Goal: Download file/media

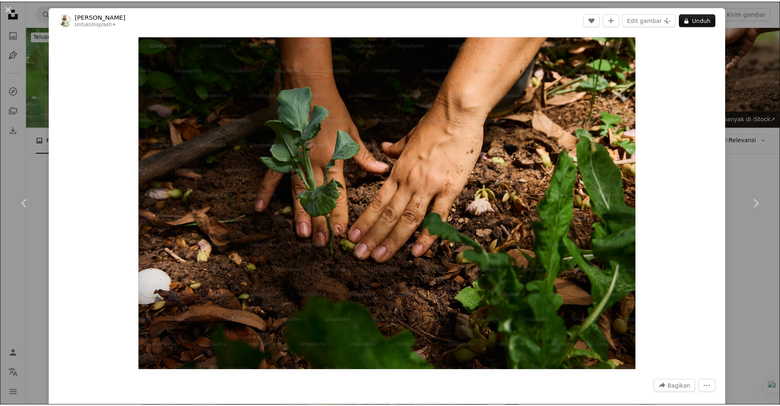
scroll to position [7980, 0]
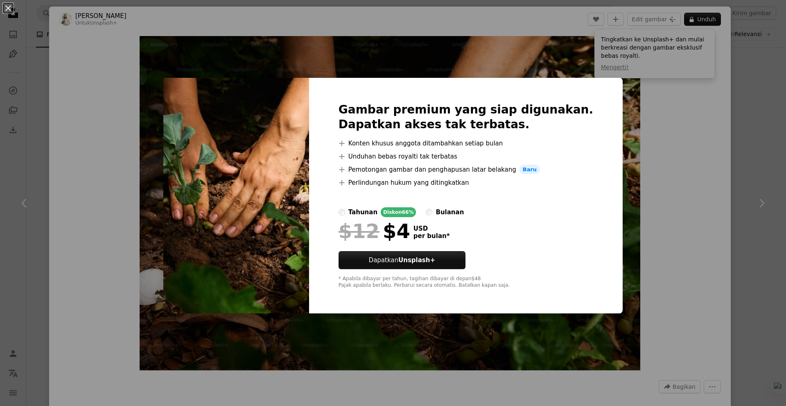
click at [718, 121] on div "An X shape Gambar premium yang siap digunakan. Dapatkan akses tak terbatas. A p…" at bounding box center [393, 203] width 786 height 406
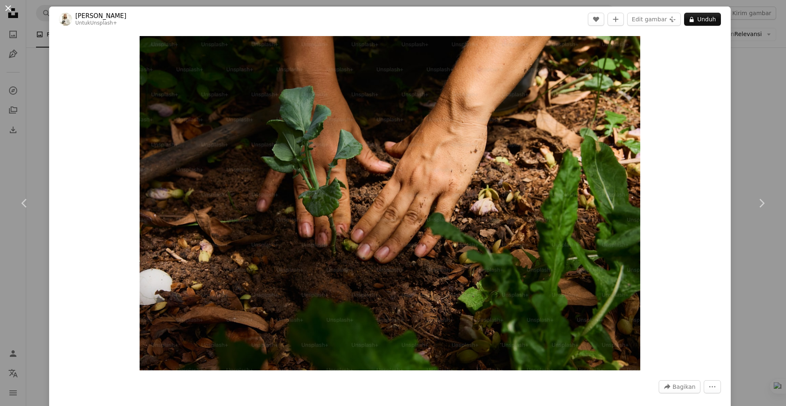
click at [9, 10] on button "An X shape" at bounding box center [8, 8] width 10 height 10
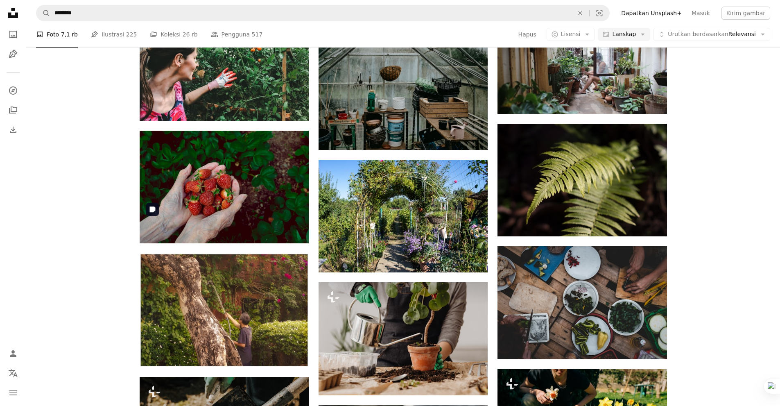
scroll to position [9167, 0]
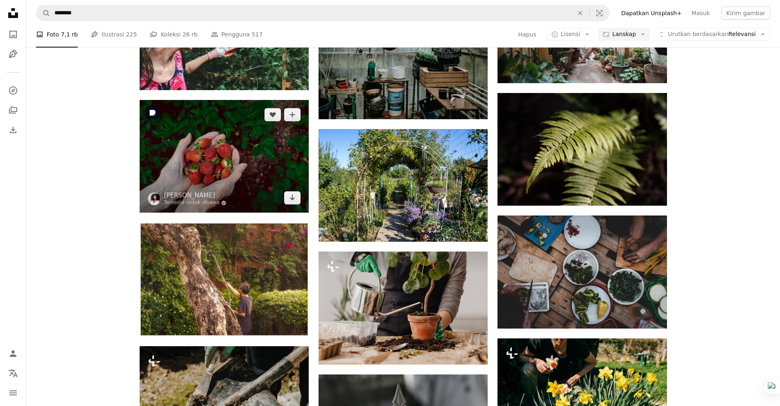
click at [224, 145] on img at bounding box center [224, 156] width 169 height 113
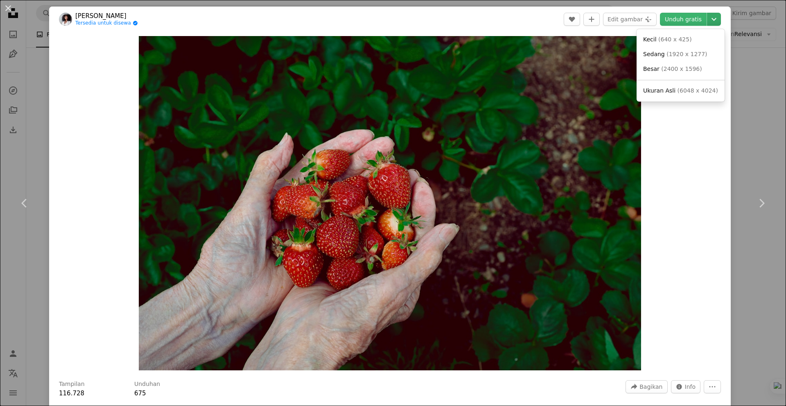
click at [707, 15] on icon "Chevron down" at bounding box center [713, 19] width 13 height 10
click at [678, 56] on span "( 1920 x 1277 )" at bounding box center [686, 54] width 41 height 7
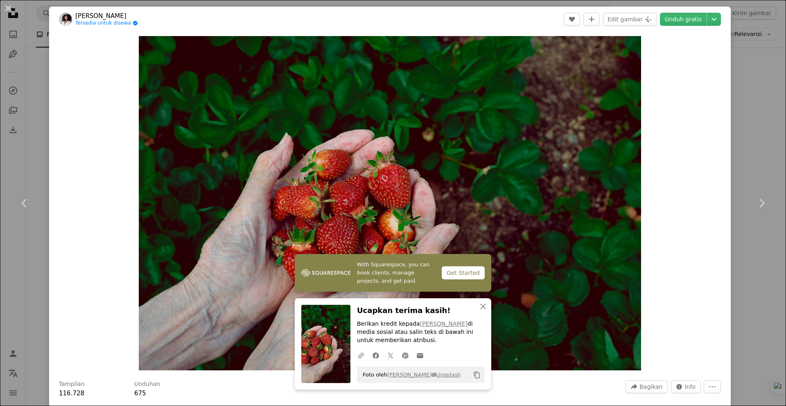
click at [752, 16] on div "An X shape Chevron left Chevron right With Squarespace, you can book clients, m…" at bounding box center [393, 203] width 786 height 406
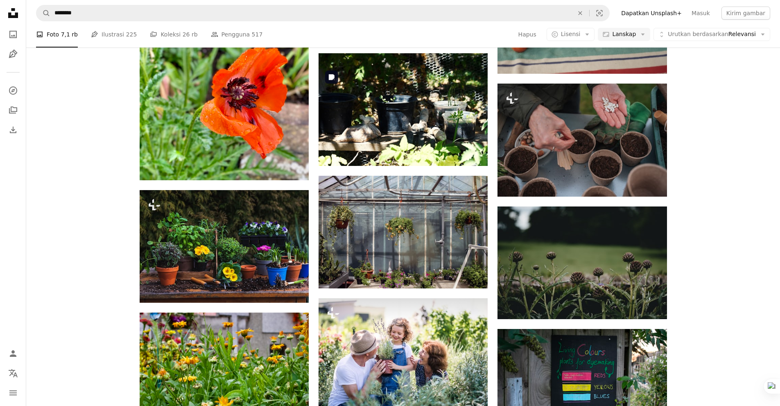
scroll to position [10108, 0]
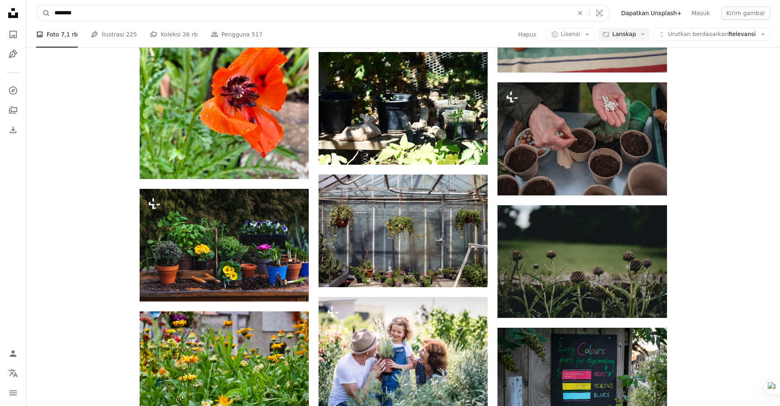
click at [162, 13] on input "********" at bounding box center [310, 13] width 521 height 16
type input "*"
type input "**********"
click button "A magnifying glass" at bounding box center [43, 13] width 14 height 16
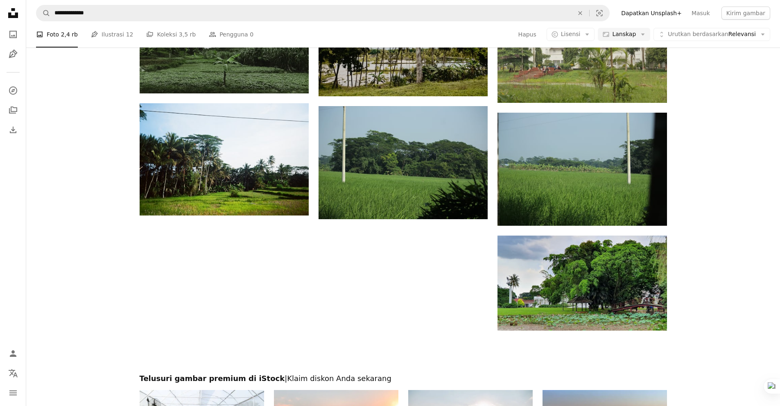
scroll to position [859, 0]
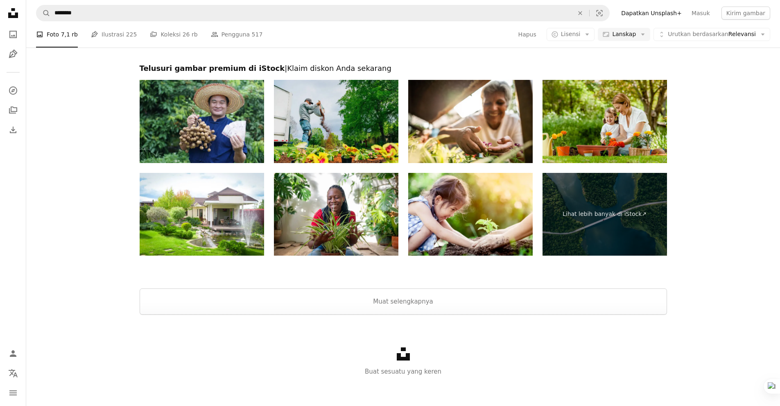
scroll to position [11437, 0]
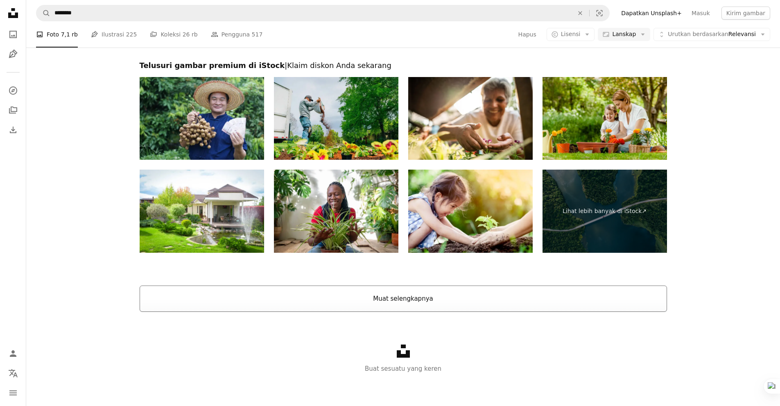
click at [329, 296] on button "Muat selengkapnya" at bounding box center [403, 298] width 527 height 26
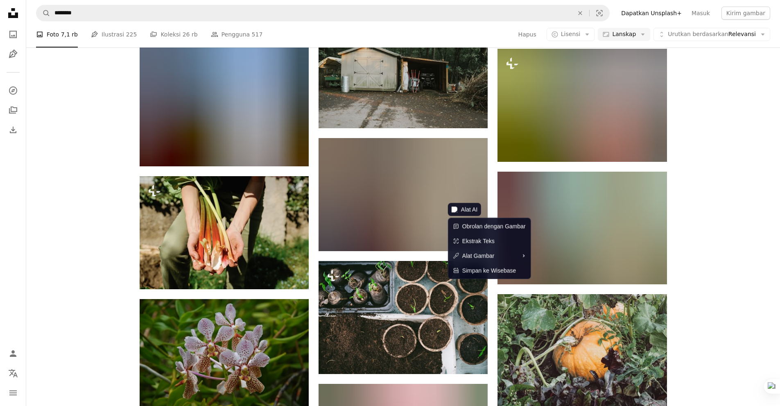
scroll to position [16880, 0]
